Goal: Task Accomplishment & Management: Manage account settings

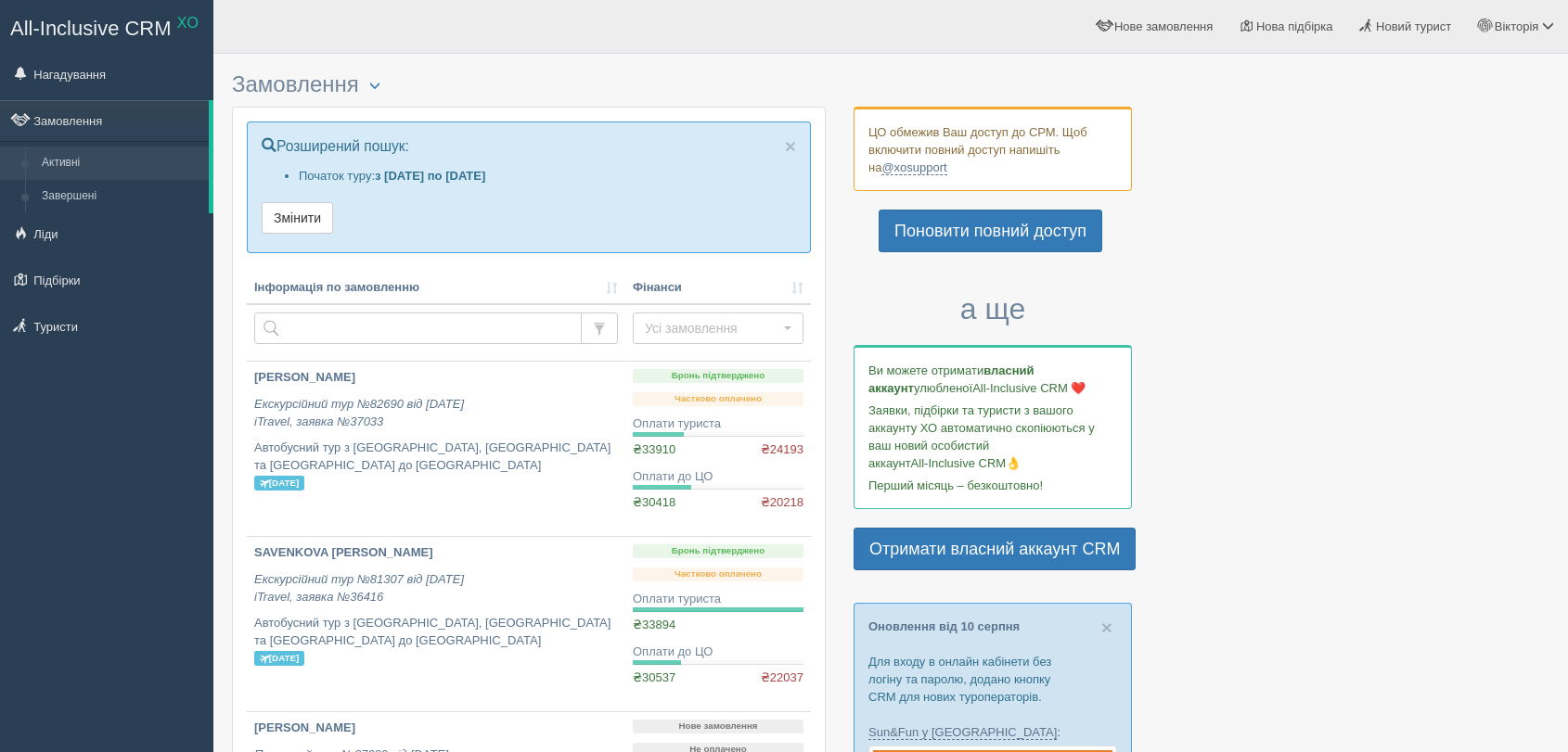
scroll to position [1442, 0]
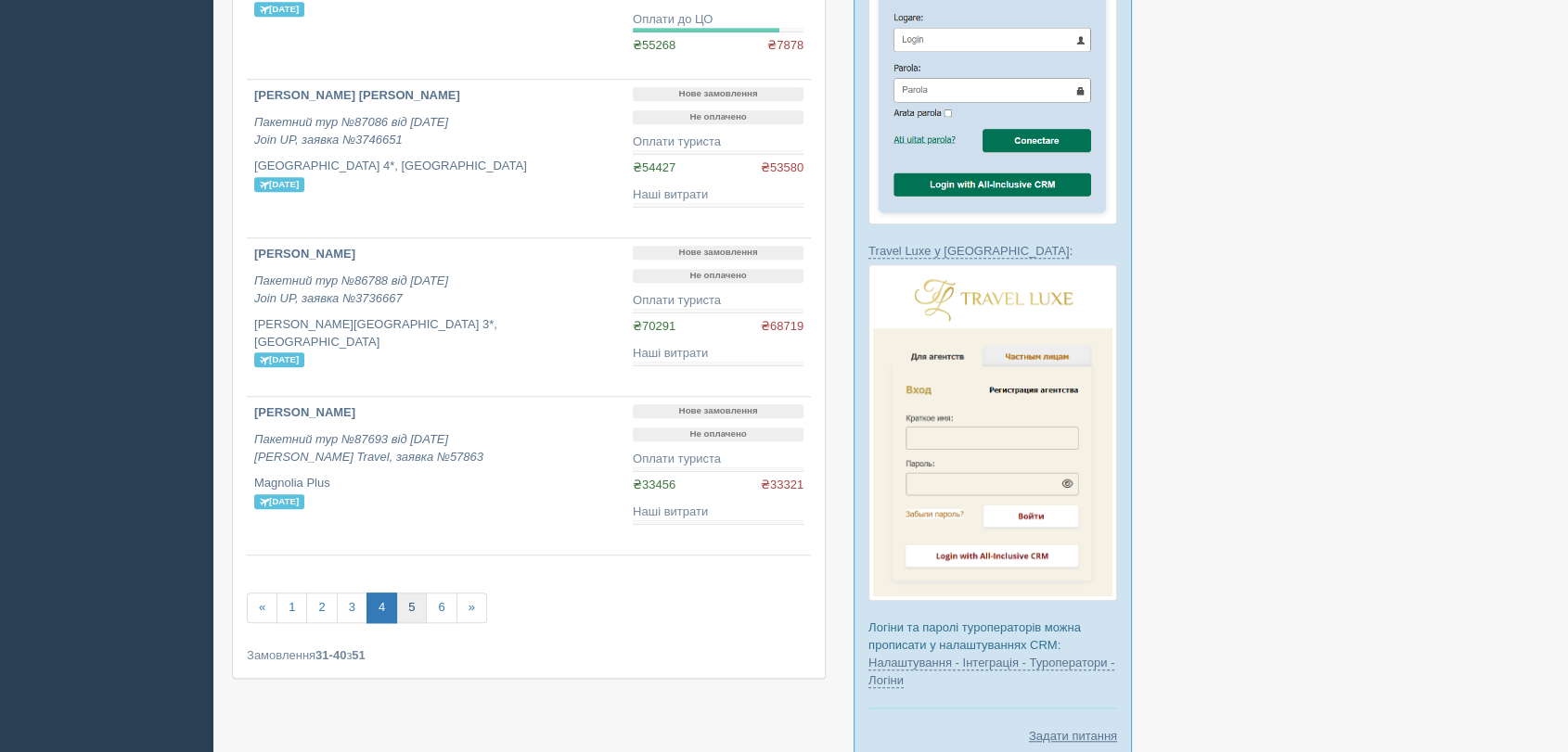
click at [406, 601] on link "5" at bounding box center [411, 608] width 31 height 31
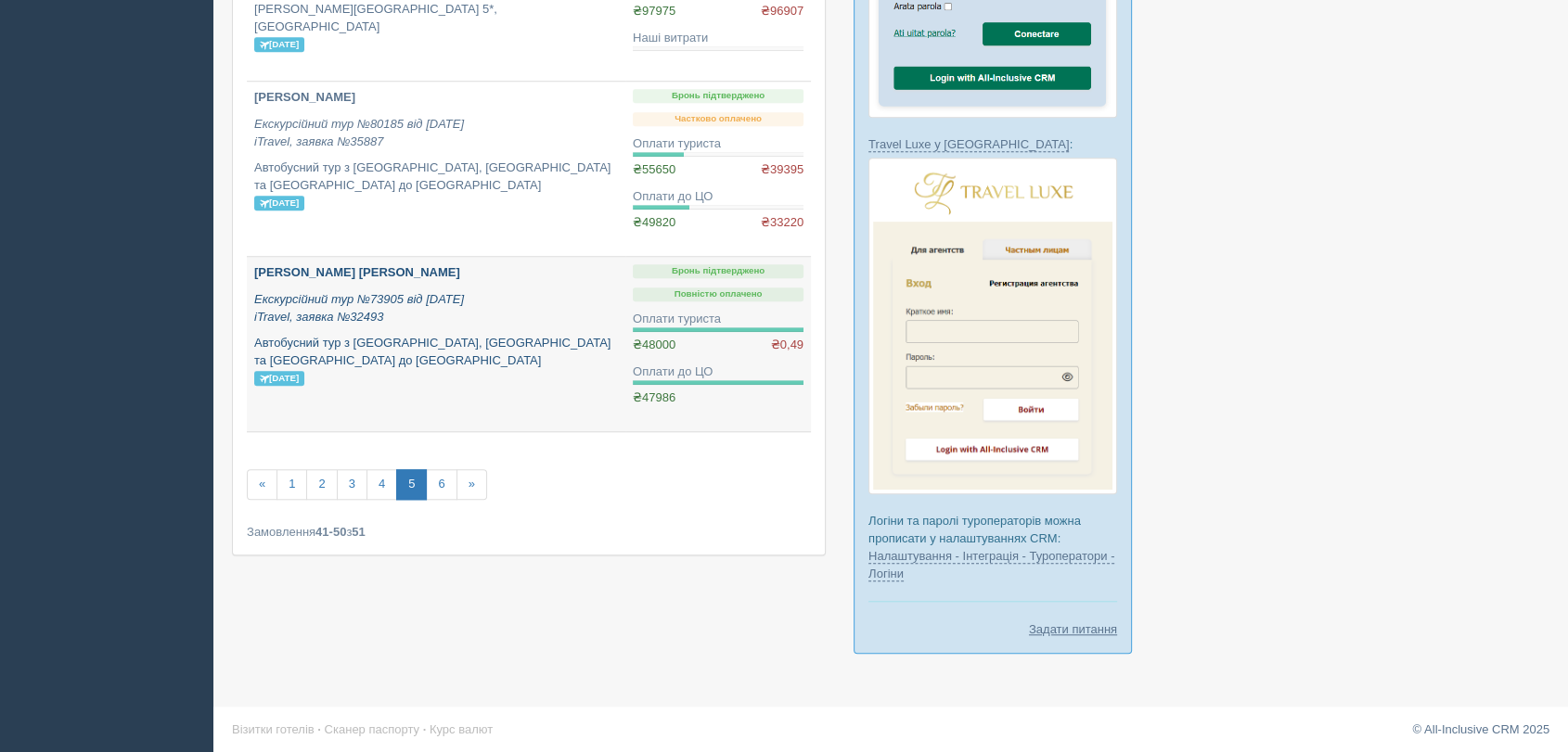
scroll to position [1551, 0]
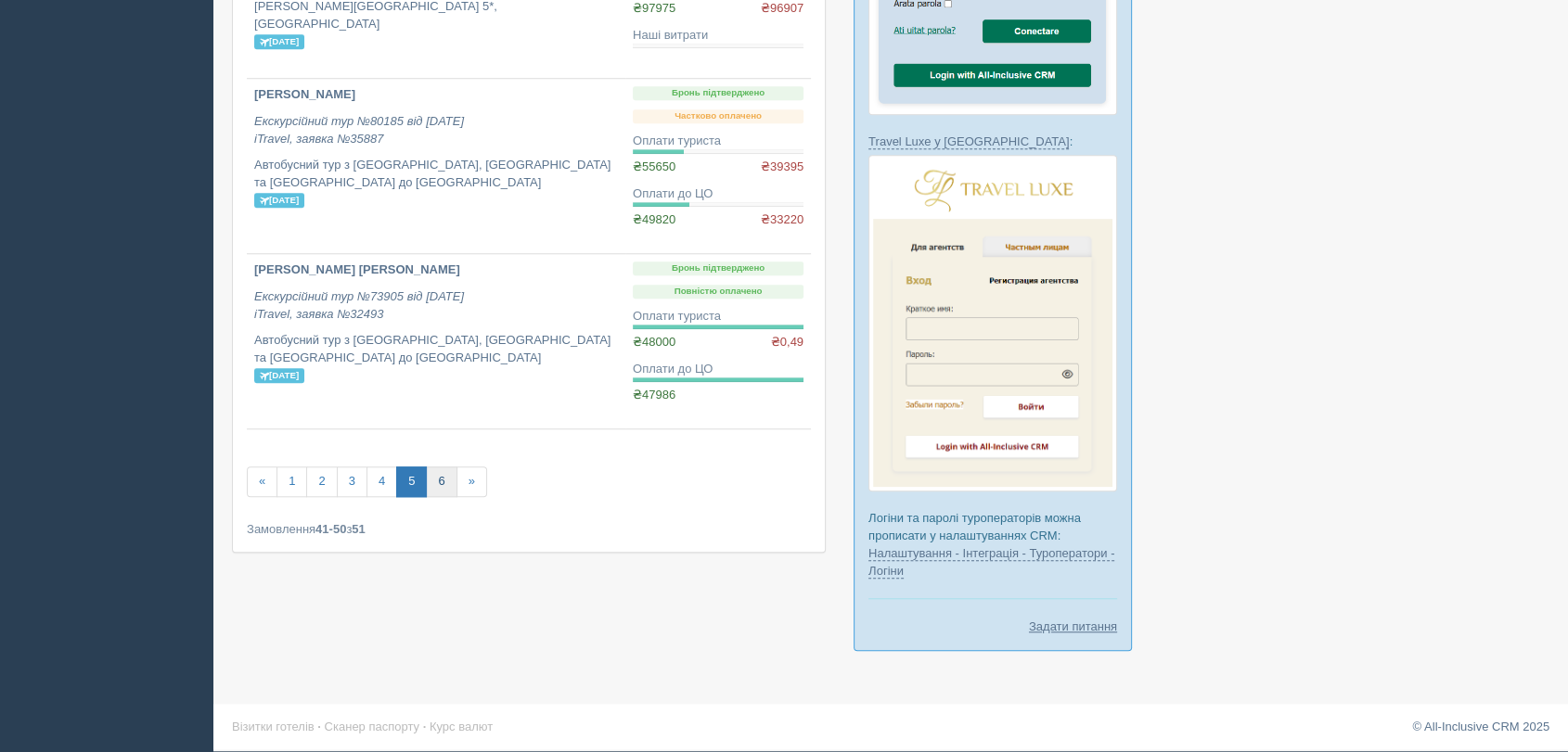
click at [435, 491] on link "6" at bounding box center [441, 482] width 31 height 31
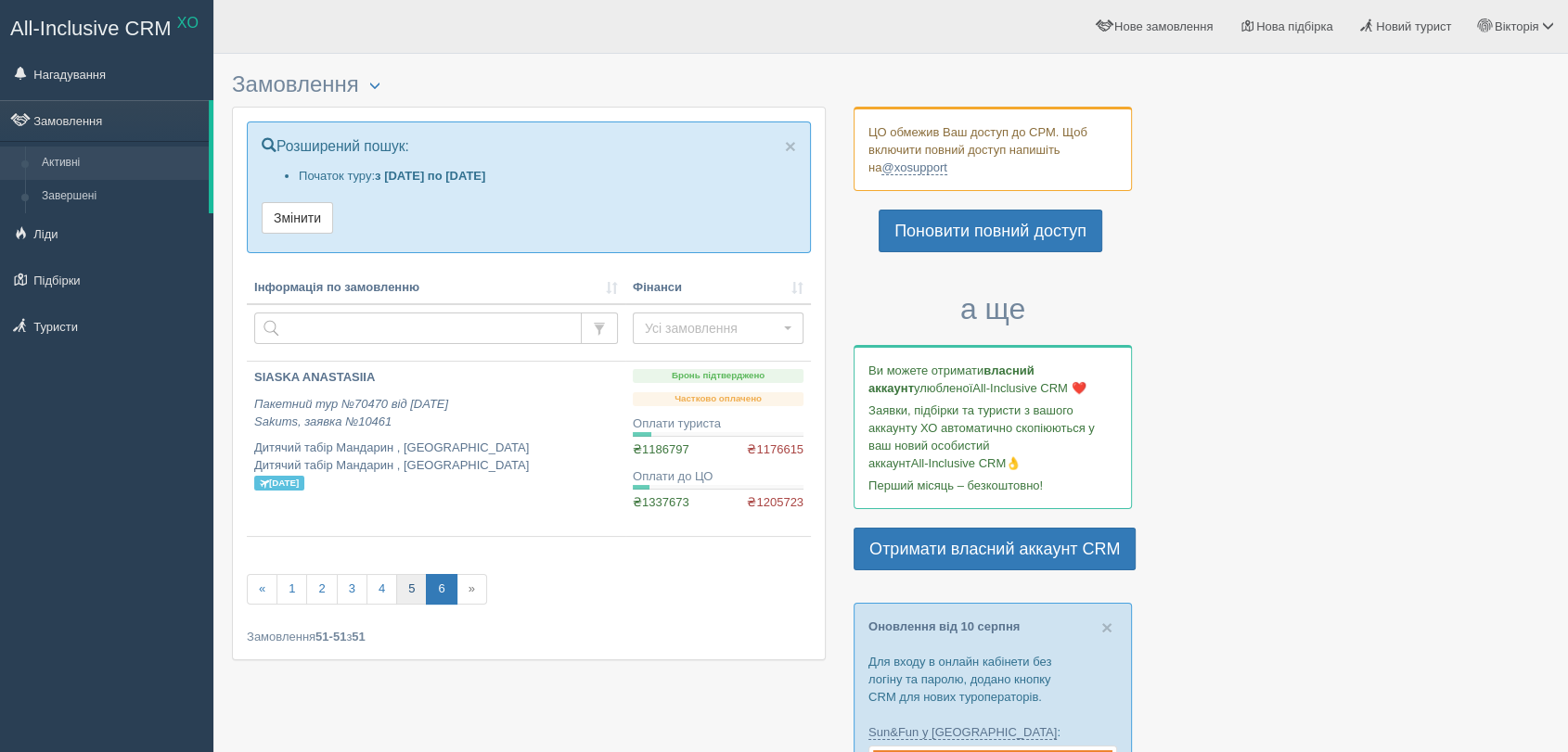
click at [419, 593] on link "5" at bounding box center [411, 590] width 31 height 31
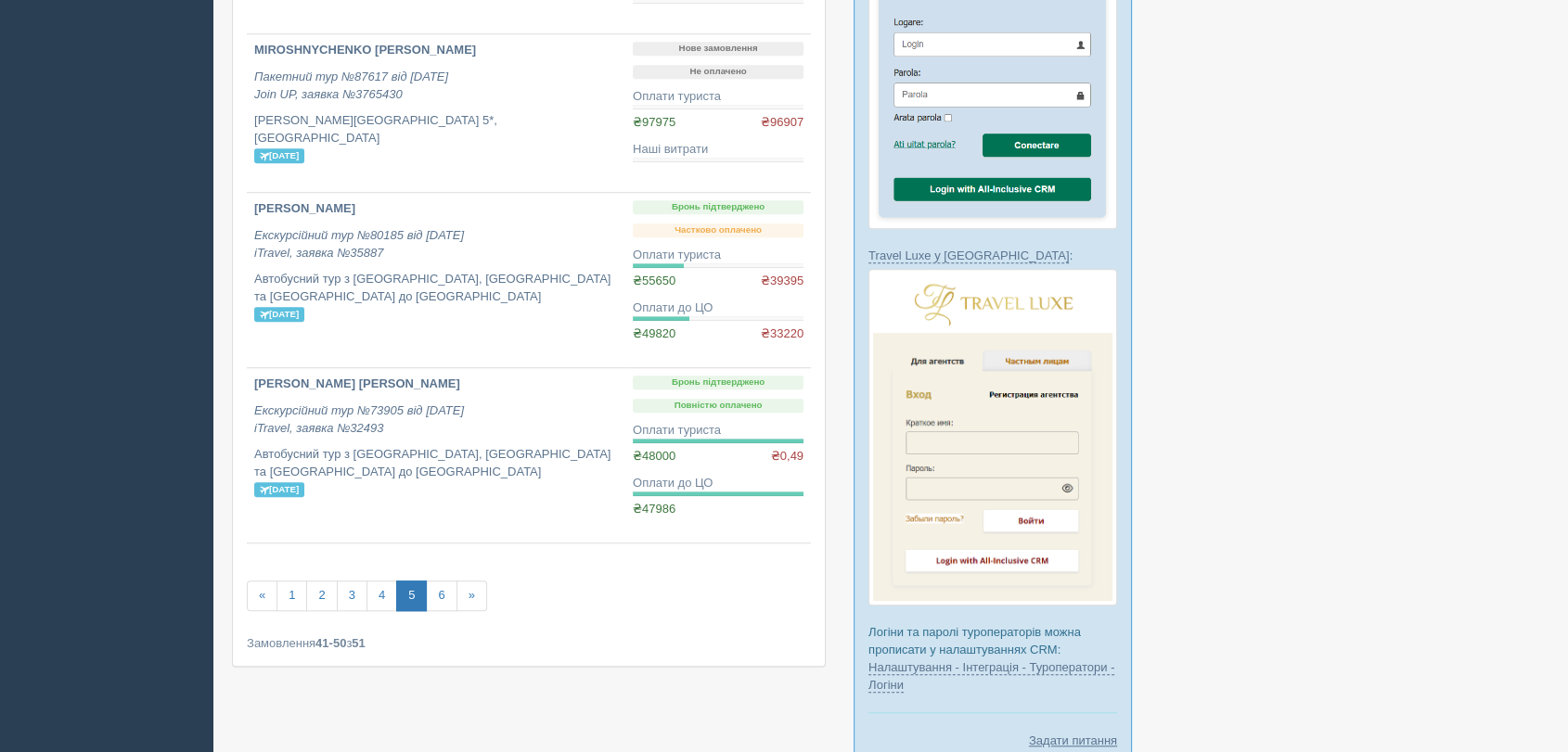
scroll to position [1551, 0]
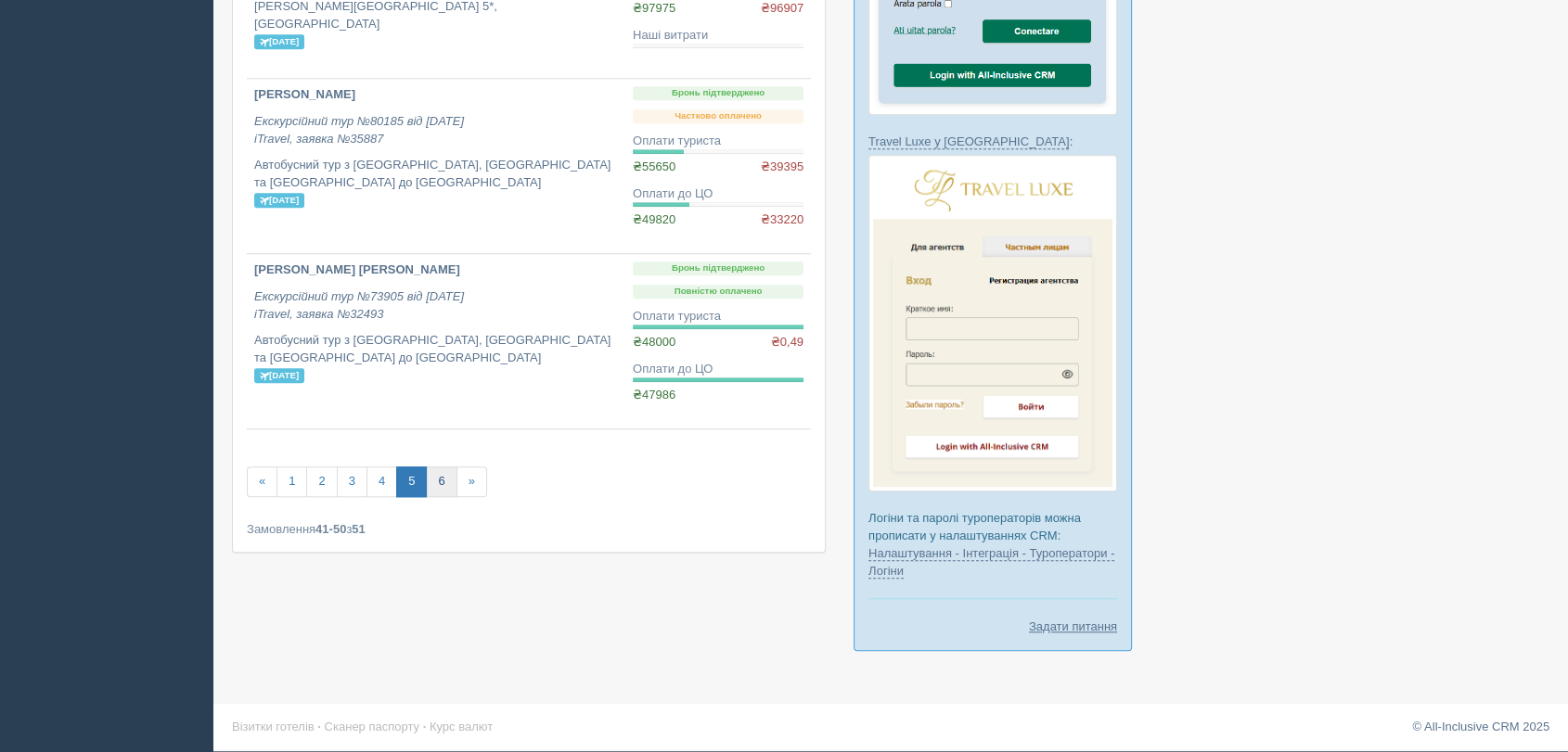
click at [433, 485] on link "6" at bounding box center [441, 482] width 31 height 31
